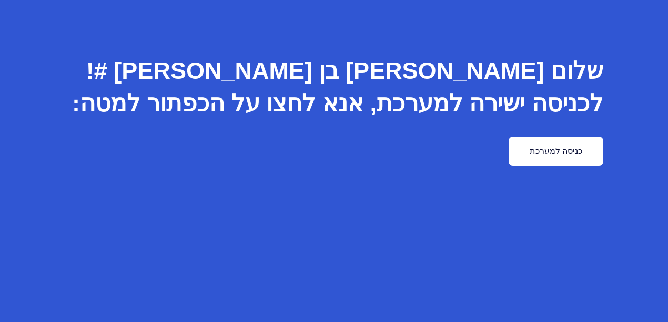
scroll to position [70, 0]
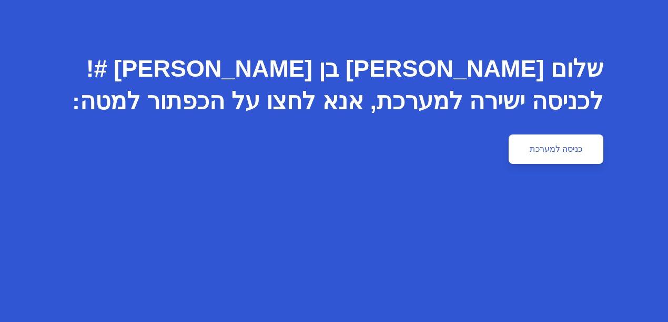
click at [603, 149] on link "כניסה למערכת" at bounding box center [555, 149] width 95 height 29
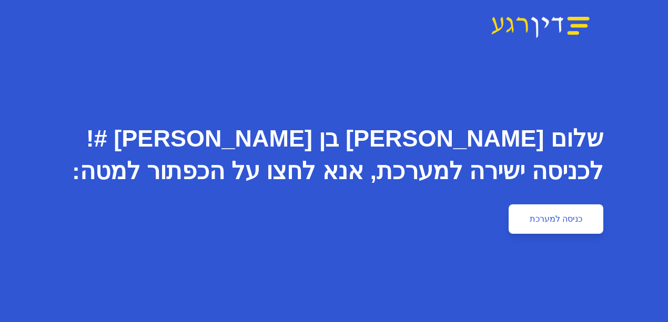
click at [603, 222] on link "כניסה למערכת" at bounding box center [555, 218] width 95 height 29
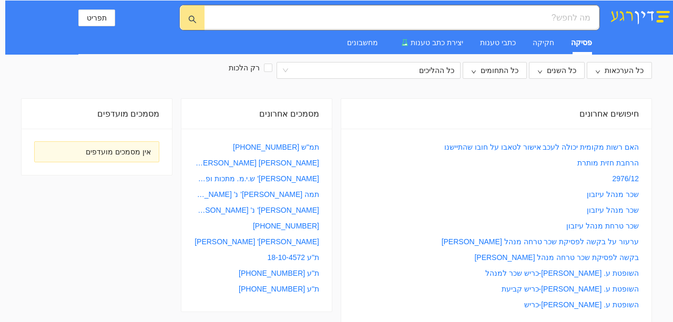
click at [617, 112] on div "חיפושים אחרונים" at bounding box center [496, 114] width 285 height 30
click at [581, 112] on div "חיפושים אחרונים" at bounding box center [496, 114] width 285 height 30
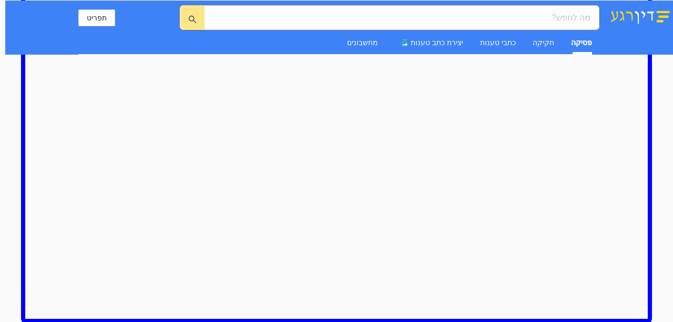
scroll to position [556, 0]
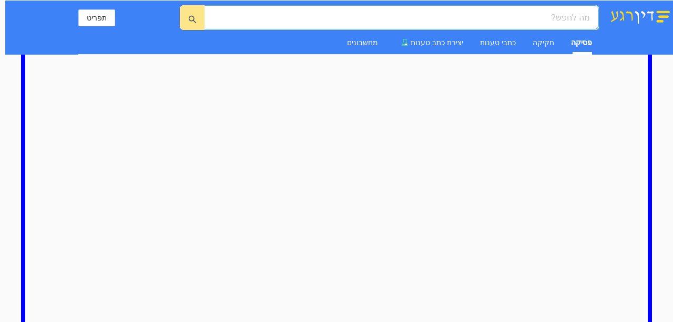
click at [553, 18] on input "search" at bounding box center [405, 17] width 368 height 13
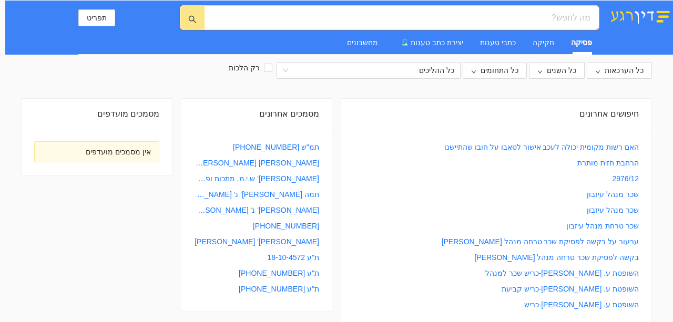
click at [608, 111] on div "חיפושים אחרונים" at bounding box center [496, 114] width 285 height 30
click at [642, 117] on div "חיפושים אחרונים" at bounding box center [496, 114] width 310 height 30
click at [641, 112] on div "חיפושים אחרונים" at bounding box center [496, 114] width 310 height 30
drag, startPoint x: 640, startPoint y: 112, endPoint x: 561, endPoint y: 109, distance: 78.9
click at [561, 109] on div "חיפושים אחרונים" at bounding box center [496, 114] width 285 height 30
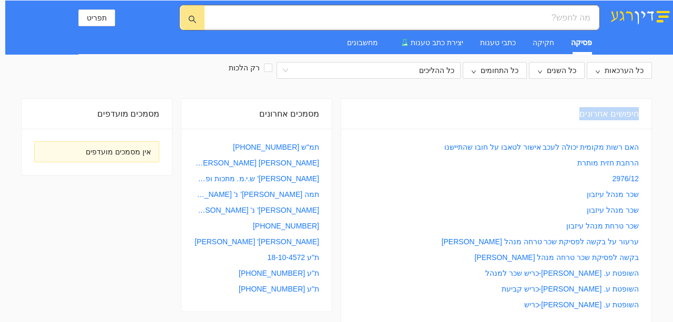
click at [587, 115] on div "חיפושים אחרונים" at bounding box center [496, 114] width 285 height 30
drag, startPoint x: 587, startPoint y: 114, endPoint x: 650, endPoint y: 116, distance: 63.1
click at [650, 116] on div "חיפושים אחרונים" at bounding box center [496, 114] width 310 height 30
click at [619, 118] on div "חיפושים אחרונים" at bounding box center [496, 114] width 285 height 30
click at [272, 68] on input "רק הלכות" at bounding box center [268, 68] width 8 height 8
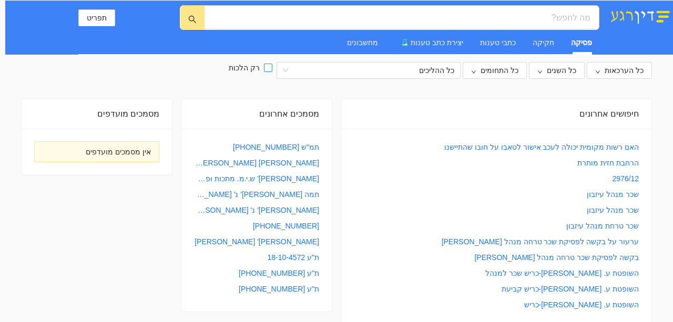
checkbox input "true"
drag, startPoint x: 587, startPoint y: 114, endPoint x: 649, endPoint y: 116, distance: 62.0
click at [649, 116] on div "חיפושים אחרונים" at bounding box center [496, 114] width 310 height 30
click at [587, 115] on div "חיפושים אחרונים" at bounding box center [496, 114] width 285 height 30
click at [589, 116] on div "חיפושים אחרונים" at bounding box center [496, 114] width 285 height 30
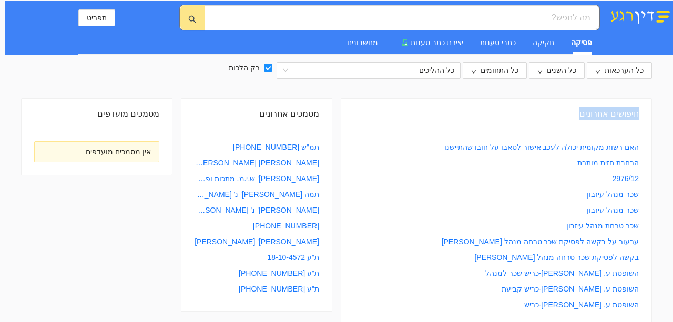
drag, startPoint x: 586, startPoint y: 115, endPoint x: 640, endPoint y: 112, distance: 53.7
click at [639, 112] on div "חיפושים אחרונים" at bounding box center [496, 114] width 285 height 30
click at [587, 112] on div "חיפושים אחרונים" at bounding box center [496, 114] width 285 height 30
drag, startPoint x: 587, startPoint y: 112, endPoint x: 647, endPoint y: 112, distance: 59.9
click at [647, 112] on div "חיפושים אחרונים" at bounding box center [496, 114] width 310 height 30
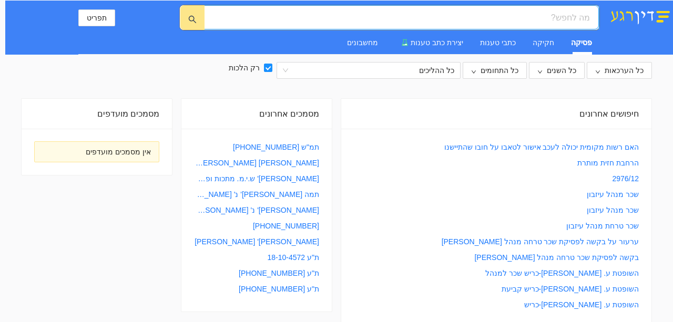
click at [551, 17] on input "search" at bounding box center [405, 17] width 368 height 13
click at [196, 17] on icon "search" at bounding box center [192, 19] width 8 height 8
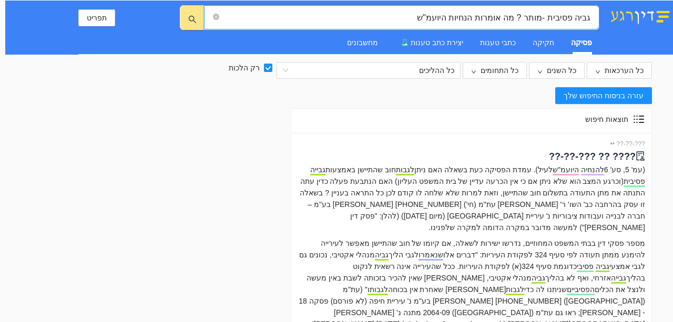
type input "גביה פסיבית -מותר ? מה אומרות הנחיות היועמ"ש"
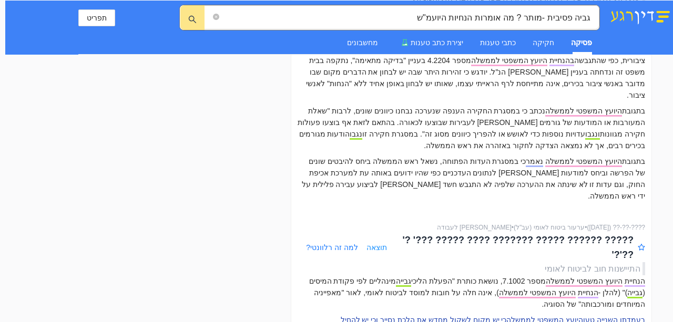
scroll to position [1359, 0]
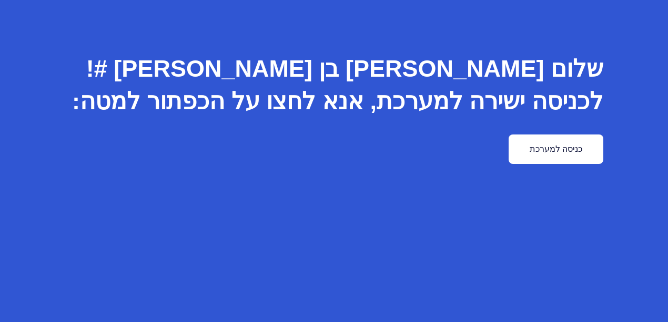
scroll to position [75, 0]
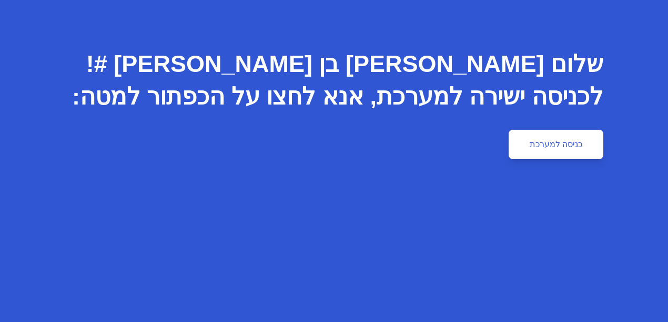
click at [603, 144] on link "כניסה למערכת" at bounding box center [555, 144] width 95 height 29
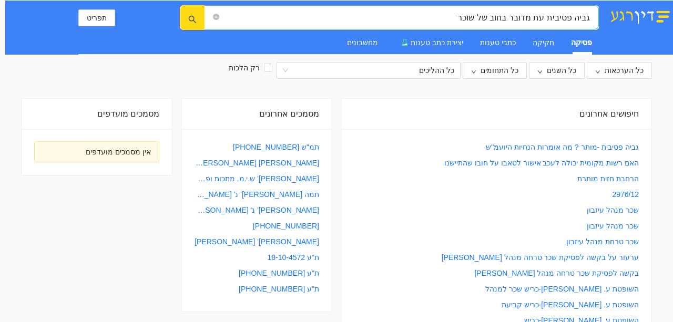
click at [192, 22] on icon "search" at bounding box center [192, 19] width 8 height 8
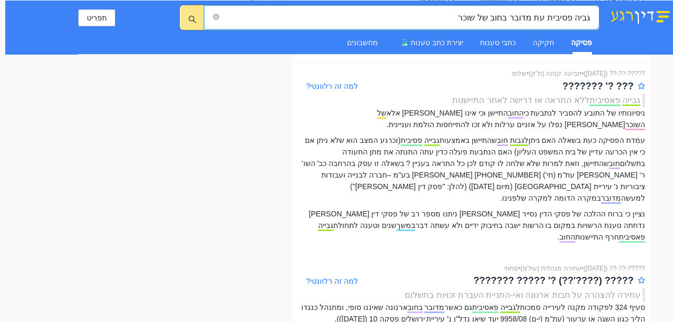
scroll to position [70, 0]
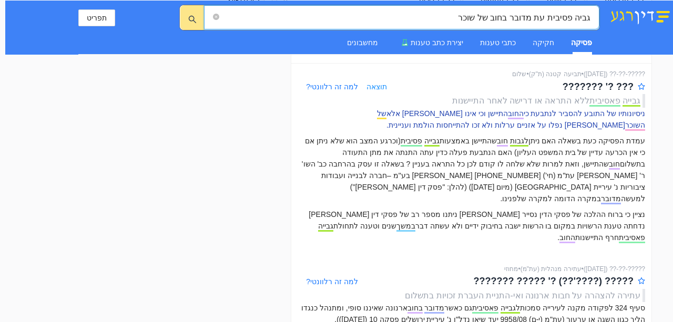
type input "גביה פסיבית עת מדובר בחוב של שוכר"
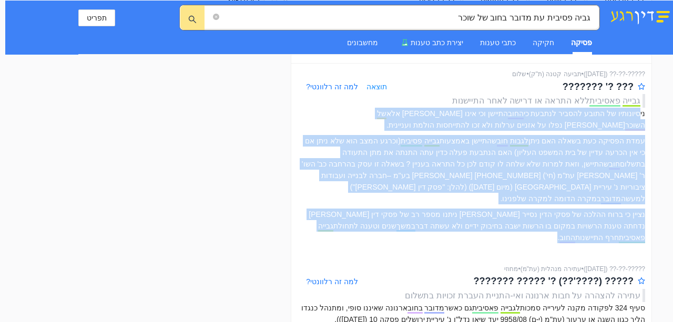
drag, startPoint x: 644, startPoint y: 111, endPoint x: 340, endPoint y: 215, distance: 321.0
click at [340, 215] on div "ניסיונותיו של התובע להסביר לנתבעת כי החוב התיישן וכי אינו [PERSON_NAME] אלא של …" at bounding box center [471, 176] width 347 height 136
copy div "loremips do sitam consec adipis el sedd eiusmo tem inci utl etd ma aliqu eni ad…"
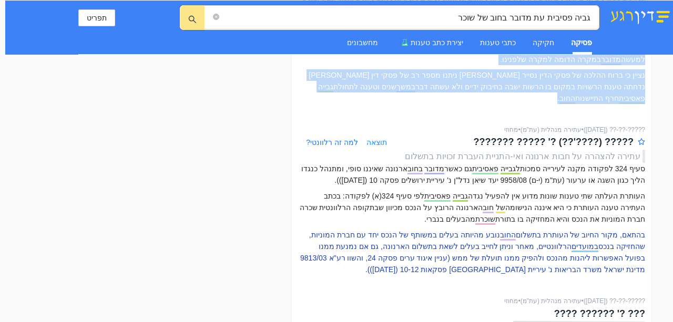
scroll to position [210, 0]
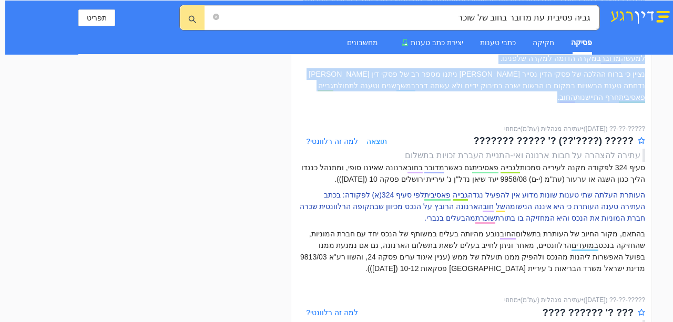
drag, startPoint x: 646, startPoint y: 170, endPoint x: 472, endPoint y: 187, distance: 175.3
click at [444, 192] on p "העותרת העלתה שתי טענות שונות מדוע אין להפעיל נגדה גבייה פאסיבית לפי סעיף 324(א)…" at bounding box center [471, 206] width 347 height 35
copy p "העותרת העלתה שתי טענות שונות מדוע אין להפעיל נגדה גבייה פאסיבית לפי סעיף 324(א)…"
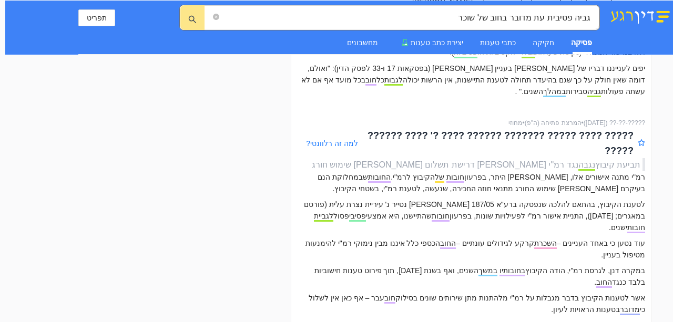
scroll to position [1962, 0]
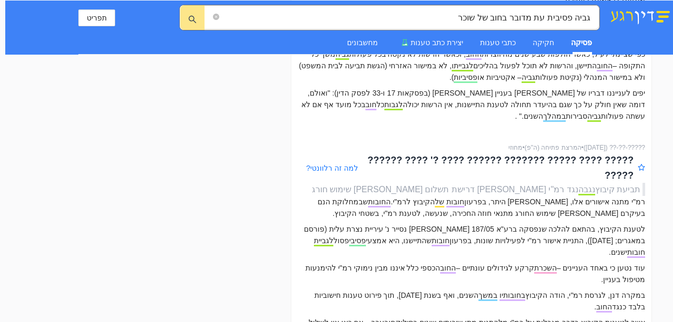
drag, startPoint x: 645, startPoint y: 193, endPoint x: 339, endPoint y: 204, distance: 306.1
copy p "טענתם, בשל חלוף הזמן לא עלה בידיהם לאתר את חוזה השכירות של הנכס שלגביו נוצר החו…"
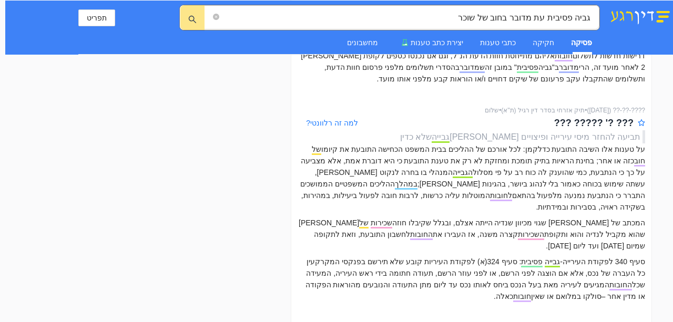
scroll to position [2908, 0]
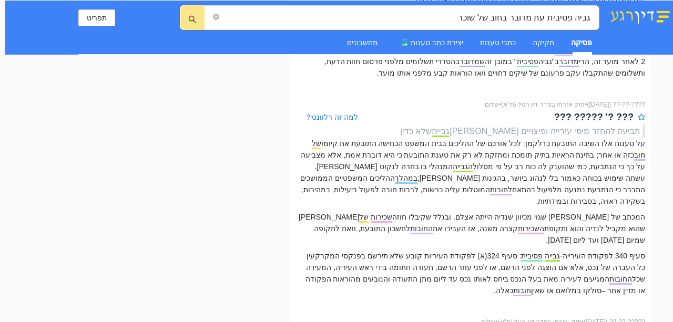
drag, startPoint x: 643, startPoint y: 159, endPoint x: 315, endPoint y: 287, distance: 352.7
copy div "l ipsu do"s 2023/01 ametco adip e' sedd eiusmo te"i (38/85/1475) ut labo etd ma…"
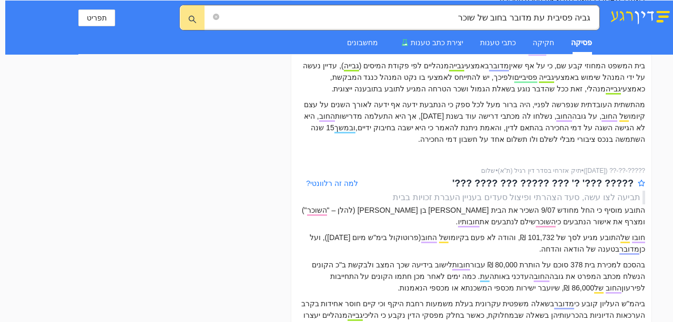
scroll to position [3349, 0]
